Goal: Book appointment/travel/reservation

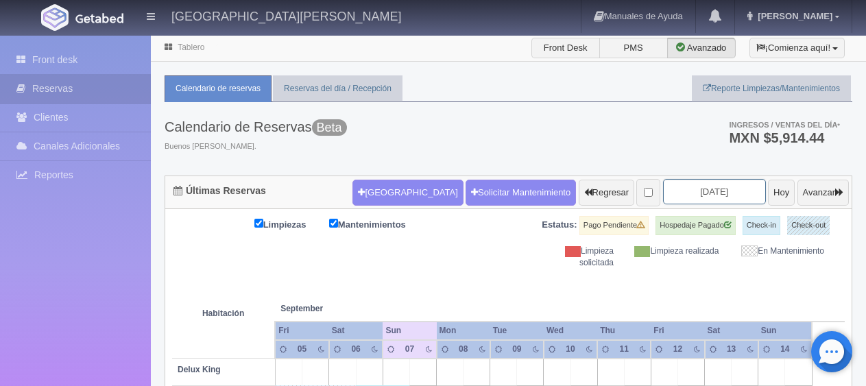
click at [704, 191] on input "[DATE]" at bounding box center [714, 191] width 103 height 25
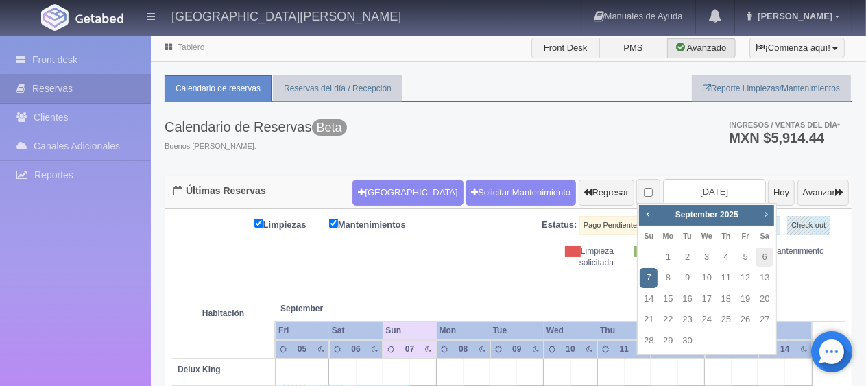
click at [765, 215] on span "Next" at bounding box center [765, 213] width 11 height 11
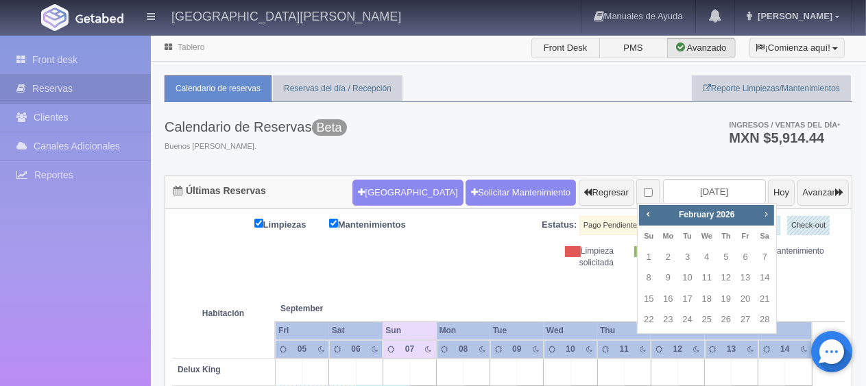
click at [765, 215] on span "Next" at bounding box center [765, 213] width 11 height 11
click at [652, 319] on link "22" at bounding box center [648, 320] width 18 height 20
type input "2026-03-22"
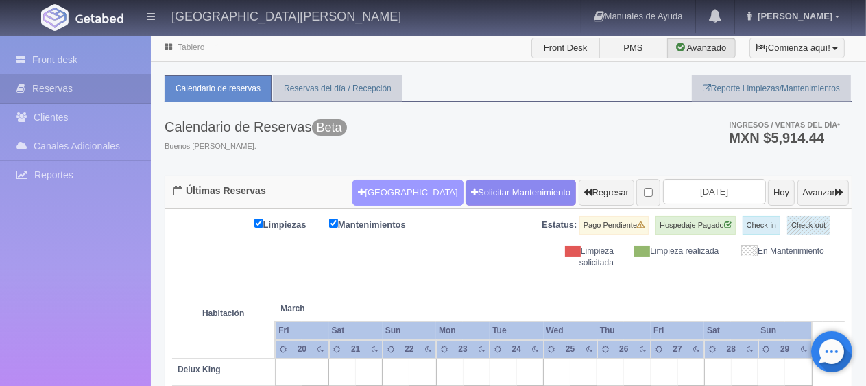
click at [354, 184] on button "[GEOGRAPHIC_DATA]" at bounding box center [407, 193] width 110 height 26
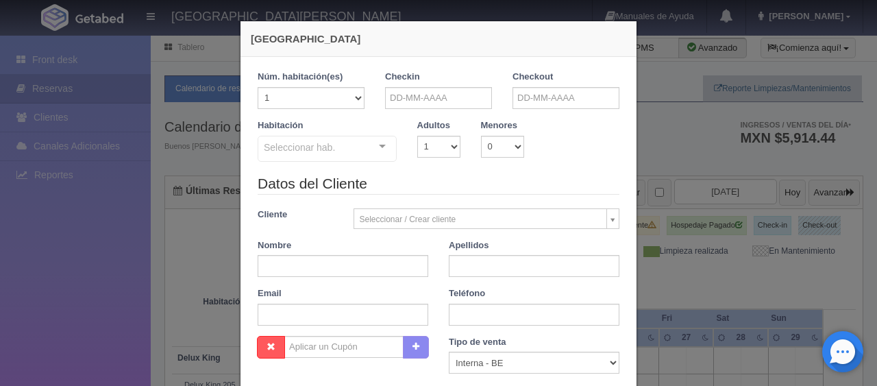
checkbox input "false"
click at [459, 100] on input "text" at bounding box center [438, 98] width 107 height 22
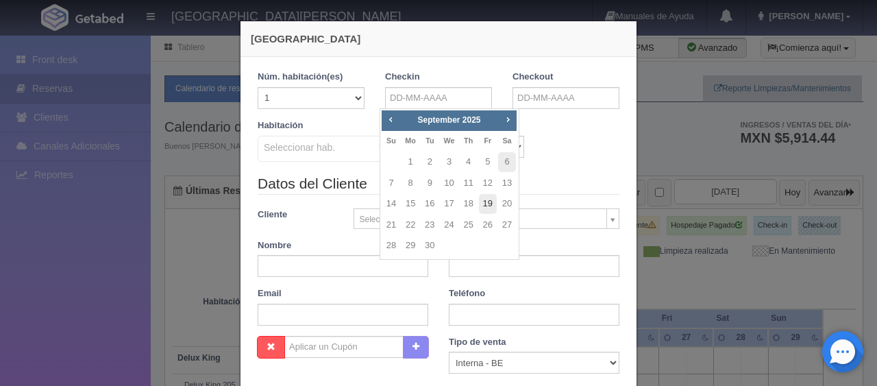
click at [485, 203] on link "19" at bounding box center [488, 204] width 18 height 20
type input "19-09-2025"
checkbox input "false"
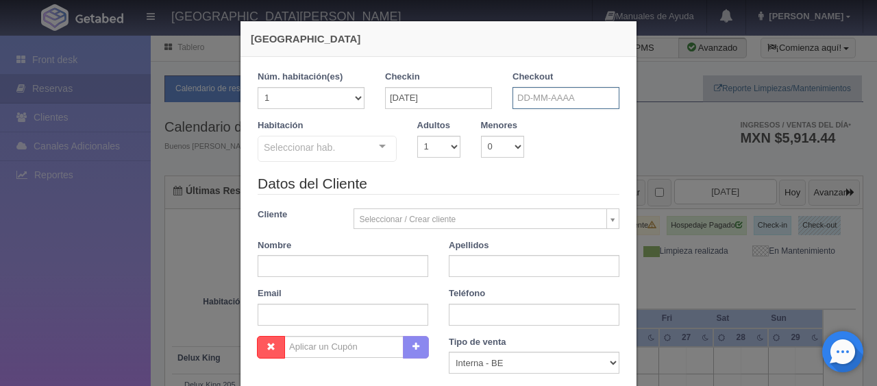
click at [546, 104] on input "text" at bounding box center [566, 98] width 107 height 22
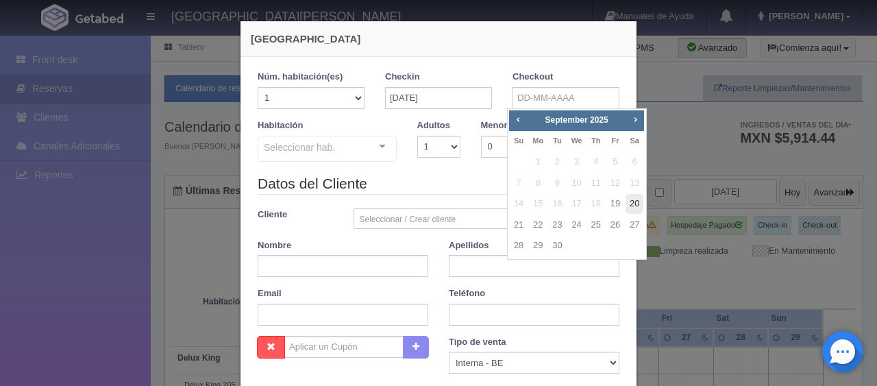
click at [637, 208] on link "20" at bounding box center [635, 204] width 18 height 20
type input "20-09-2025"
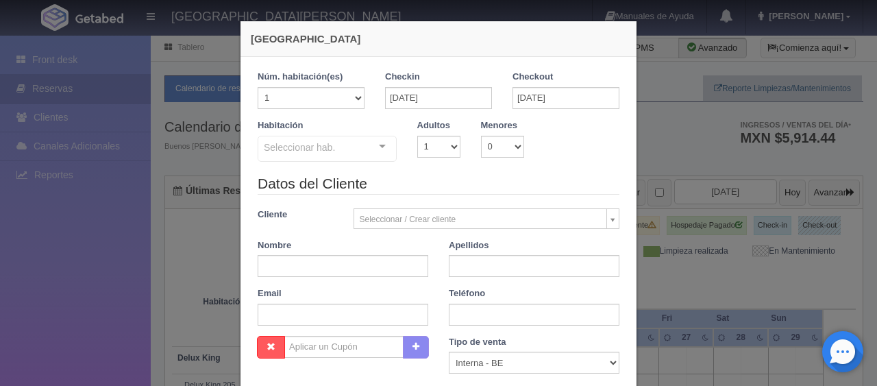
checkbox input "false"
click at [461, 158] on div "Habitación Seleccionar hab. SUITE SUITE - Sin asignar SUITE 301 Habitación Pers…" at bounding box center [438, 146] width 382 height 54
click at [450, 155] on select "1 2 3 4 5 6 7 8 9 10" at bounding box center [438, 147] width 43 height 22
select select "2"
click at [417, 136] on select "1 2 3 4 5 6 7 8 9 10" at bounding box center [438, 147] width 43 height 22
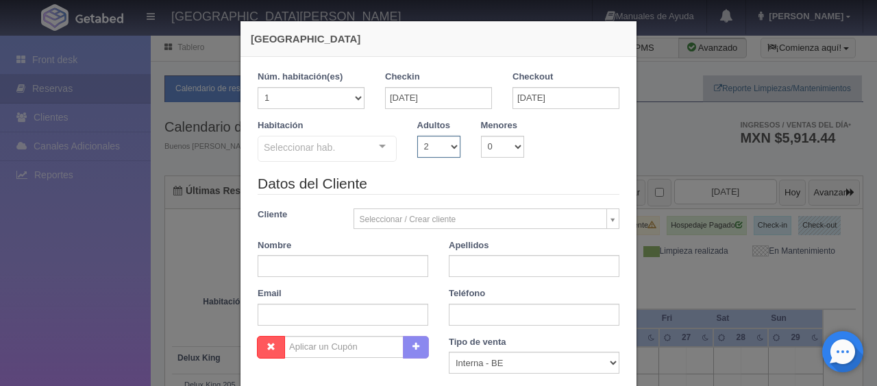
checkbox input "false"
click at [499, 147] on select "0 1 2 3 4 5 6 7 8 9 10" at bounding box center [502, 147] width 43 height 22
click at [481, 136] on select "0 1 2 3 4 5 6 7 8 9 10" at bounding box center [502, 147] width 43 height 22
click at [493, 145] on select "0 1 2 3 4 5 6 7 8 9 10" at bounding box center [502, 147] width 43 height 22
select select "1"
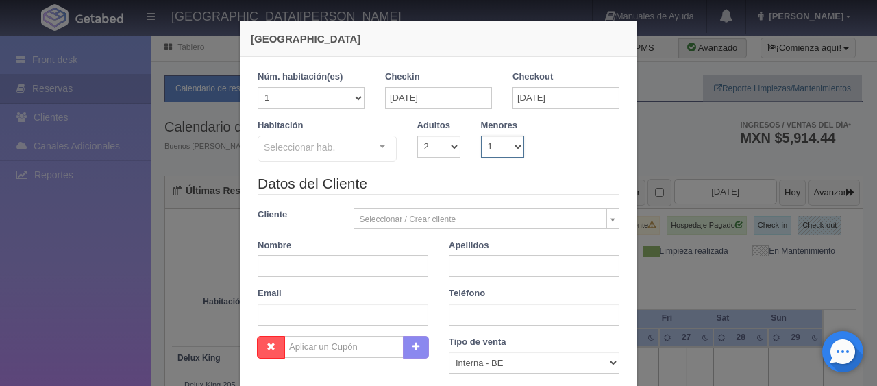
click at [481, 136] on select "0 1 2 3 4 5 6 7 8 9 10" at bounding box center [502, 147] width 43 height 22
checkbox input "false"
click at [556, 145] on div "0 1 2 3 4 5 6 7 8 9 10 11 12 13 14 15 16 17 18" at bounding box center [551, 147] width 32 height 22
click at [536, 147] on select "0 1 2 3 4 5 6 7 8 9 10 11 12 13 14 15 16 17 18" at bounding box center [546, 147] width 22 height 22
select select "14"
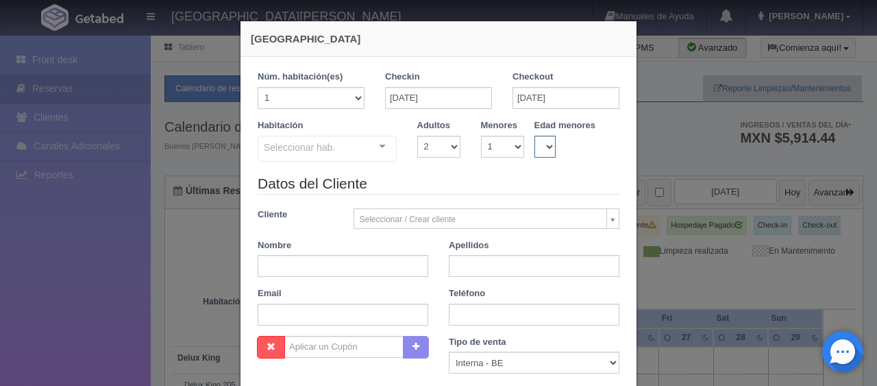
click at [535, 136] on select "0 1 2 3 4 5 6 7 8 9 10 11 12 13 14 15 16 17 18" at bounding box center [546, 147] width 22 height 22
click at [374, 157] on div at bounding box center [382, 146] width 27 height 21
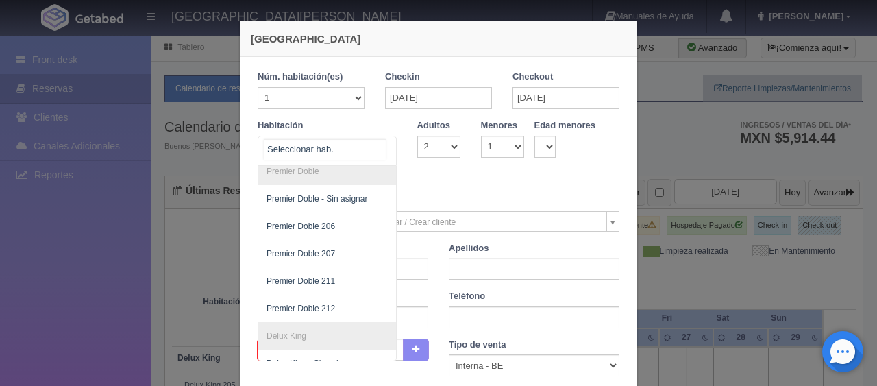
scroll to position [457, 0]
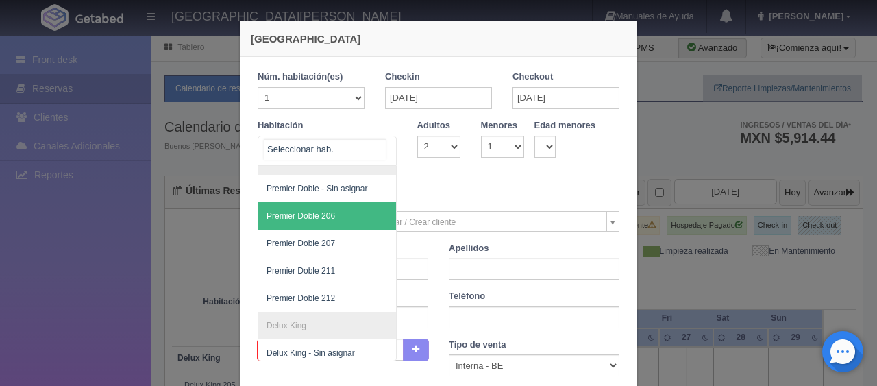
click at [313, 211] on span "Premier Doble 206" at bounding box center [301, 216] width 69 height 10
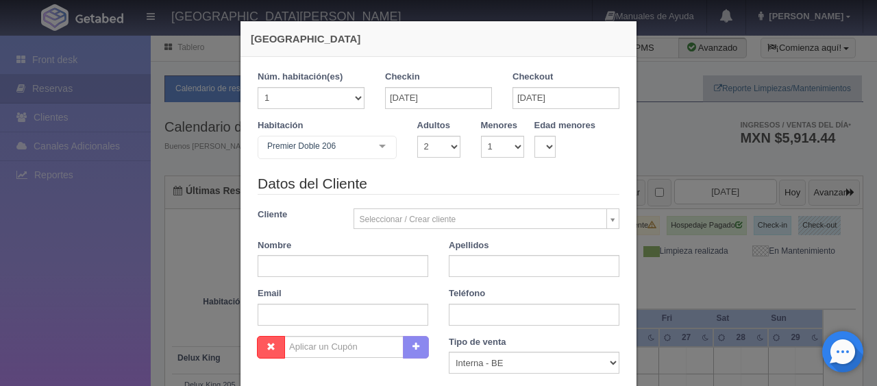
checkbox input "false"
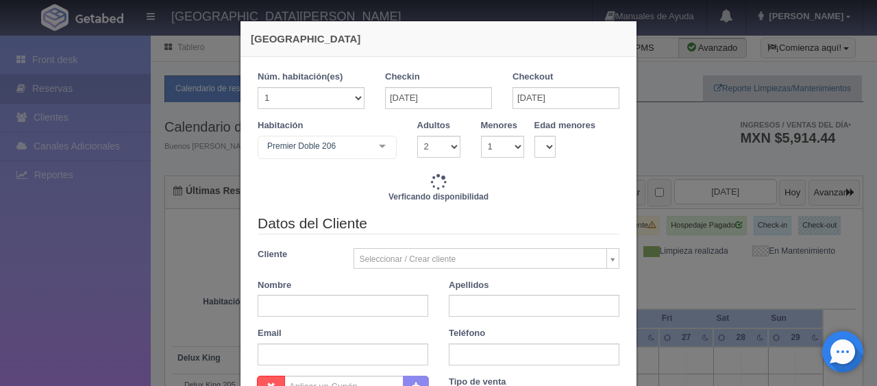
type input "1899.00"
checkbox input "false"
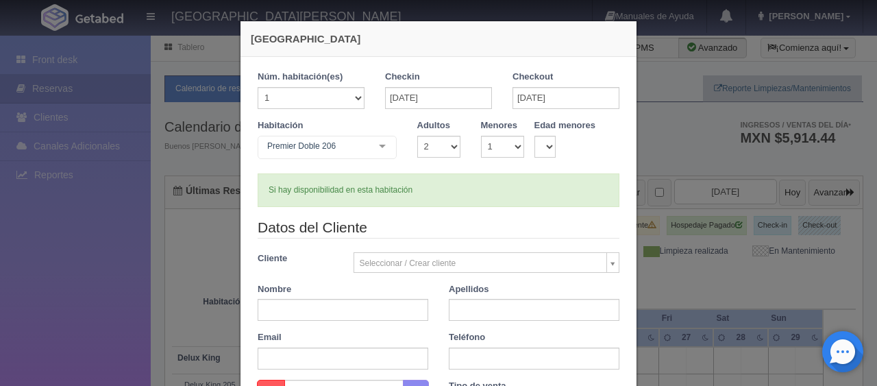
click at [441, 356] on div "Teléfono" at bounding box center [534, 350] width 191 height 38
click at [449, 357] on input "text" at bounding box center [534, 358] width 171 height 22
paste input "52 55 1043 5363"
type input "52 55 1043 5363"
click at [392, 316] on input "text" at bounding box center [343, 310] width 171 height 22
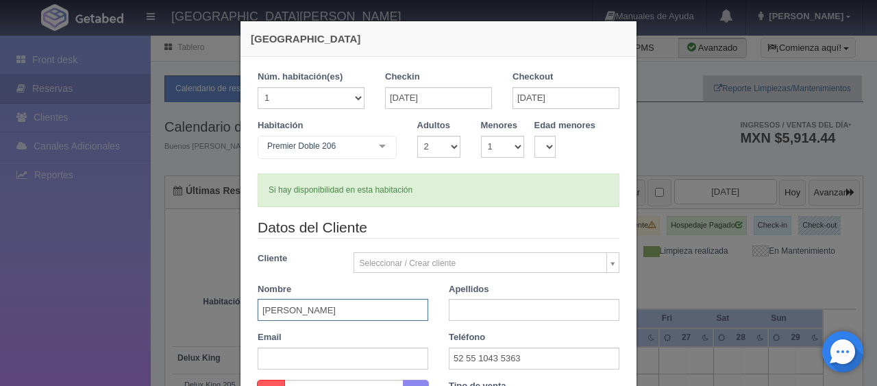
type input "Claudia"
type input "Victoria"
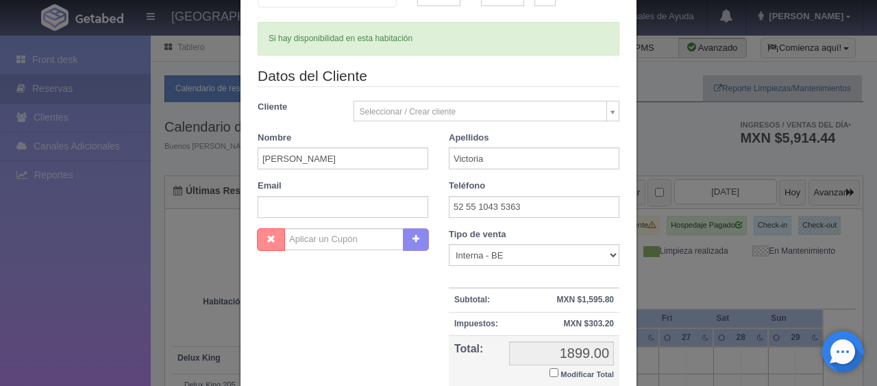
scroll to position [220, 0]
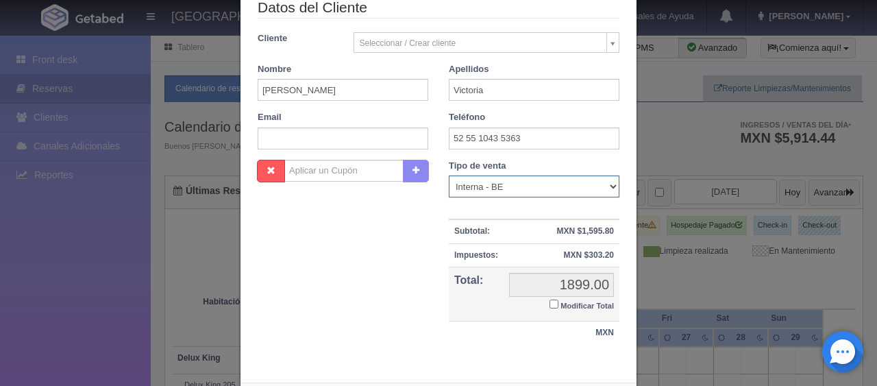
click at [584, 193] on select "Correo Electronico Interna - BE Llamada OTA Externa Otro WALK IN" at bounding box center [534, 186] width 171 height 22
select select "extota"
click at [449, 175] on select "Correo Electronico Interna - BE Llamada OTA Externa Otro WALK IN" at bounding box center [534, 186] width 171 height 22
click at [550, 299] on input "Modificar Total" at bounding box center [554, 303] width 9 height 9
checkbox input "true"
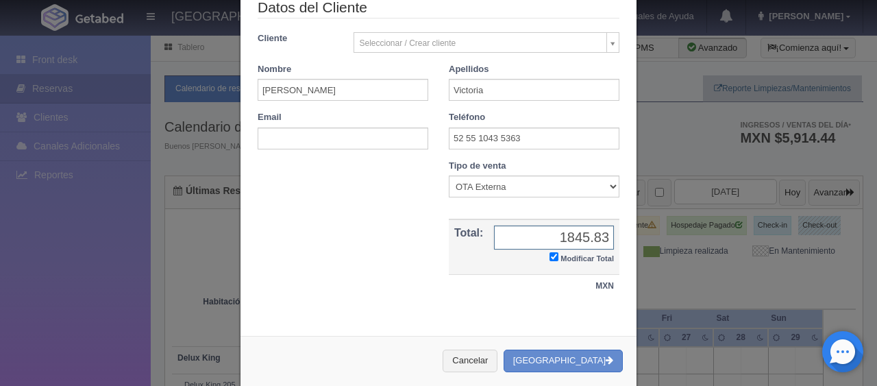
type input "1845.83"
click at [572, 358] on button "[GEOGRAPHIC_DATA]" at bounding box center [563, 361] width 119 height 23
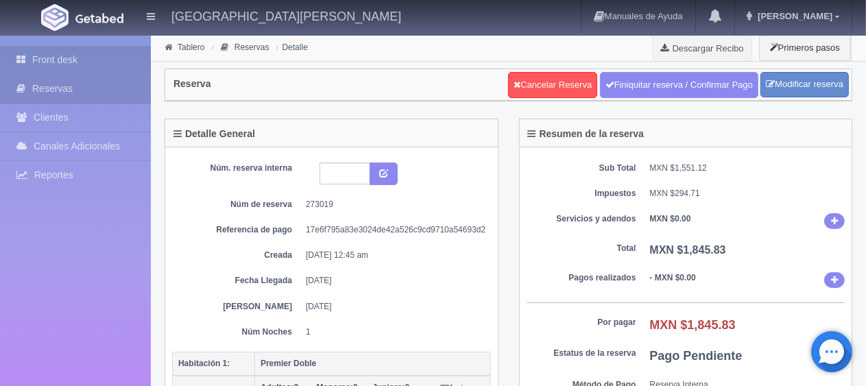
click at [113, 67] on link "Front desk" at bounding box center [75, 60] width 151 height 28
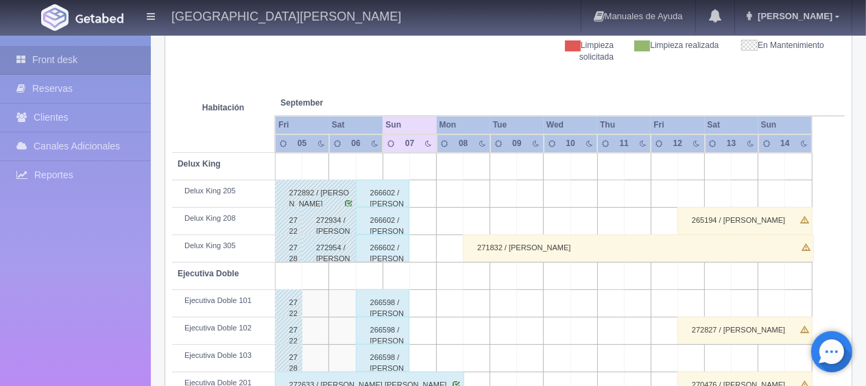
scroll to position [274, 0]
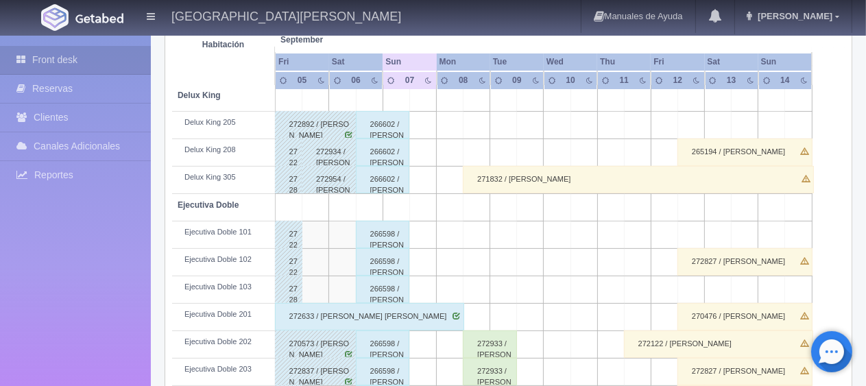
click at [415, 145] on td at bounding box center [423, 152] width 27 height 27
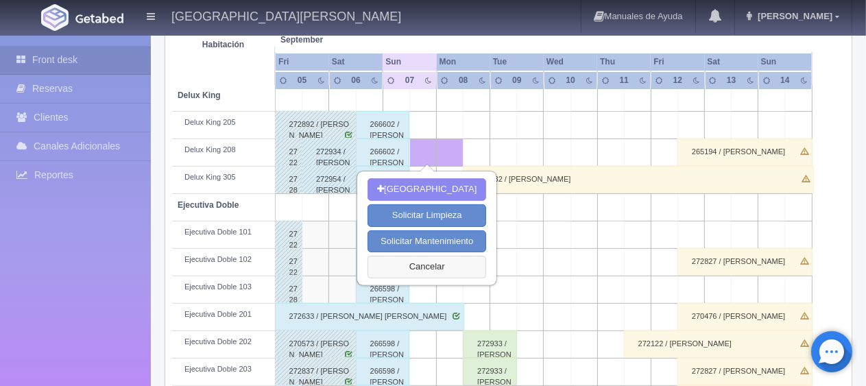
click at [429, 273] on button "Cancelar" at bounding box center [426, 267] width 119 height 23
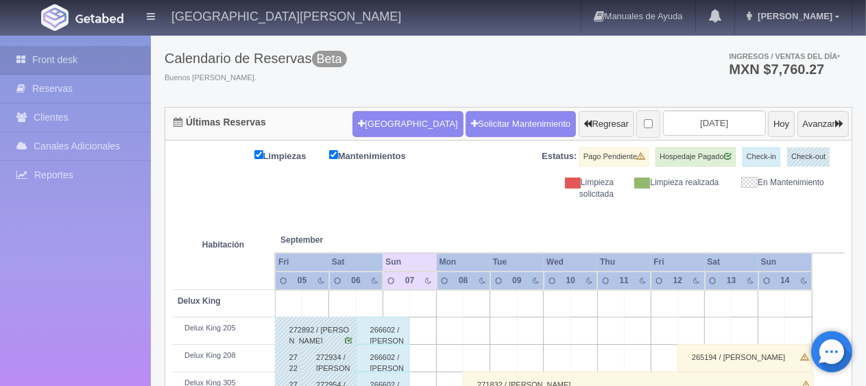
scroll to position [0, 0]
